Goal: Information Seeking & Learning: Find specific page/section

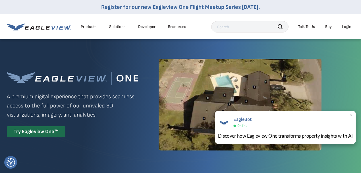
click at [351, 115] on span "×" at bounding box center [351, 115] width 3 height 6
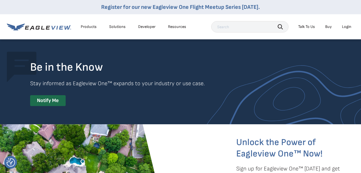
scroll to position [1099, 0]
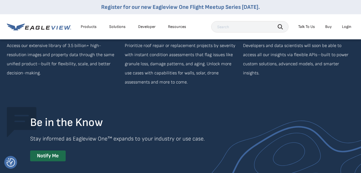
click at [346, 27] on div "Login" at bounding box center [346, 26] width 9 height 5
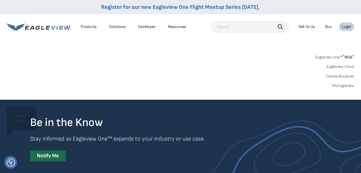
click at [337, 86] on link "MyEagleview" at bounding box center [343, 85] width 22 height 5
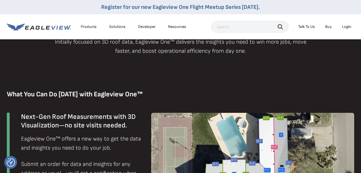
scroll to position [246, 0]
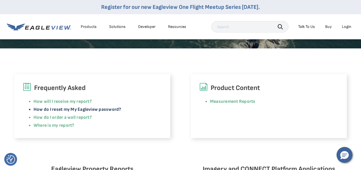
click at [110, 109] on link "How do I reset my My Eagleview password?" at bounding box center [78, 109] width 88 height 5
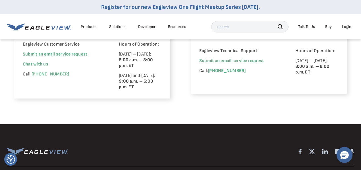
scroll to position [360, 0]
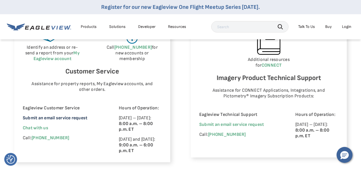
click at [48, 117] on link "Submit an email service request" at bounding box center [55, 117] width 65 height 5
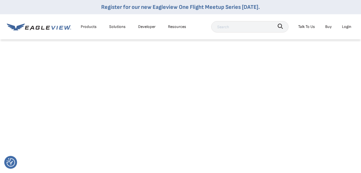
click at [347, 28] on div "Login" at bounding box center [346, 26] width 9 height 7
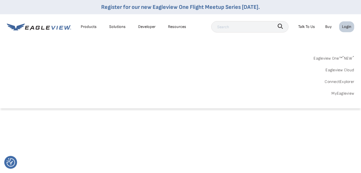
click at [329, 59] on link "Eagleview One™ * NEW *" at bounding box center [334, 57] width 41 height 9
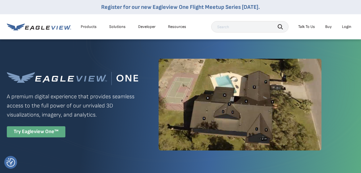
click at [37, 131] on div "Try Eagleview One™" at bounding box center [36, 131] width 59 height 11
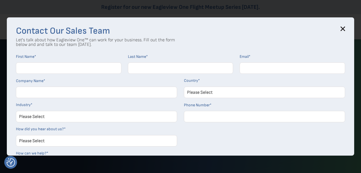
click at [345, 28] on icon at bounding box center [343, 29] width 4 height 4
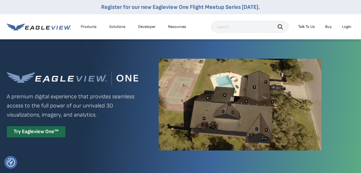
click at [346, 27] on div "Login" at bounding box center [346, 26] width 9 height 5
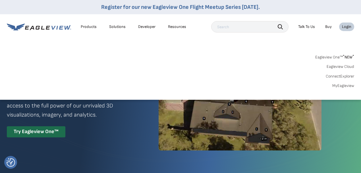
click at [339, 76] on link "ConnectExplorer" at bounding box center [340, 76] width 28 height 5
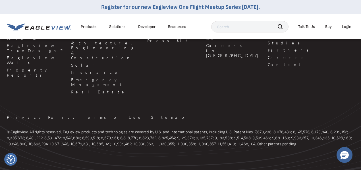
scroll to position [606, 0]
